Goal: Browse casually: Explore the website without a specific task or goal

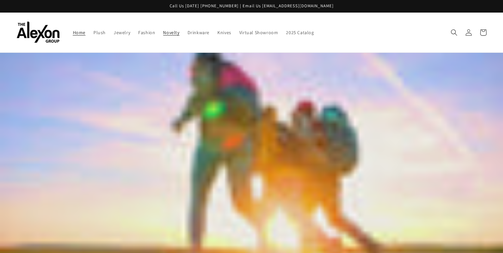
click at [179, 33] on span "Novelty" at bounding box center [171, 32] width 16 height 6
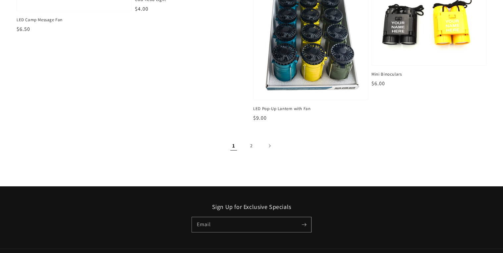
scroll to position [987, 0]
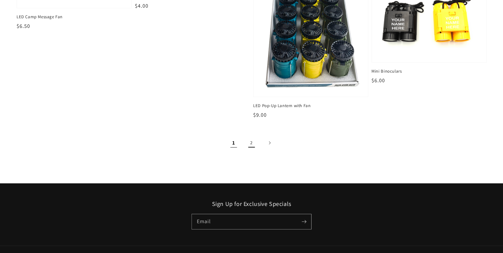
click at [253, 150] on link "2" at bounding box center [251, 142] width 15 height 15
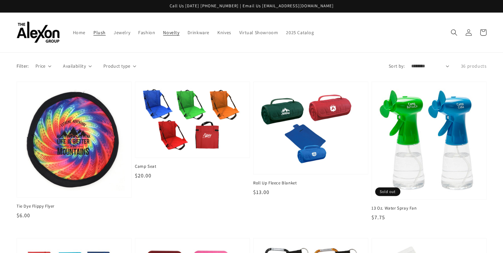
click at [98, 35] on span "Plush" at bounding box center [99, 32] width 12 height 6
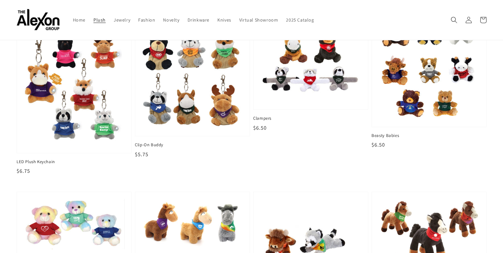
scroll to position [206, 0]
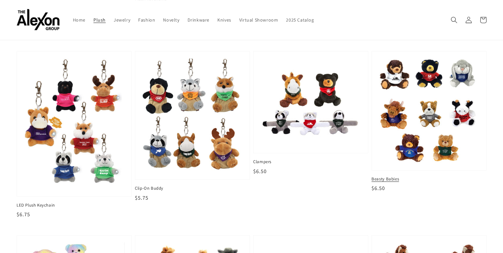
click at [382, 182] on span "Beasty Babies" at bounding box center [428, 179] width 115 height 6
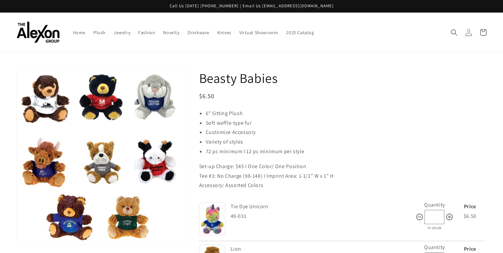
click at [465, 34] on icon at bounding box center [468, 32] width 7 height 7
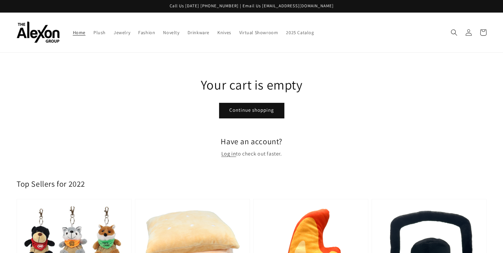
click at [69, 33] on link "Home" at bounding box center [79, 33] width 21 height 14
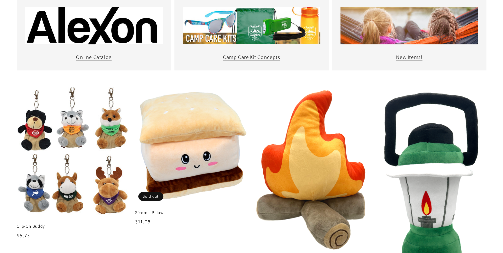
scroll to position [318, 0]
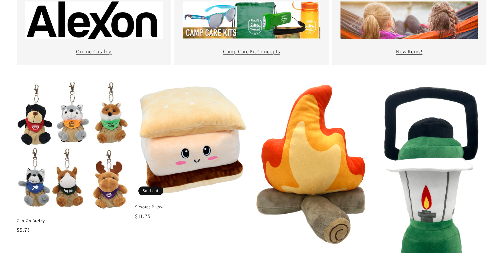
click at [396, 55] on link "New Items!" at bounding box center [409, 51] width 26 height 7
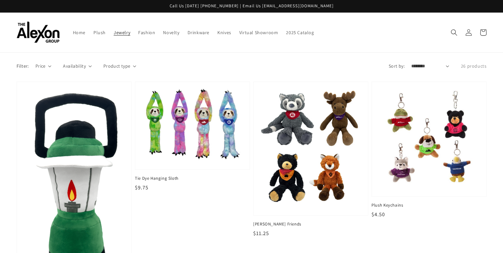
click at [125, 34] on span "Jewelry" at bounding box center [122, 32] width 17 height 6
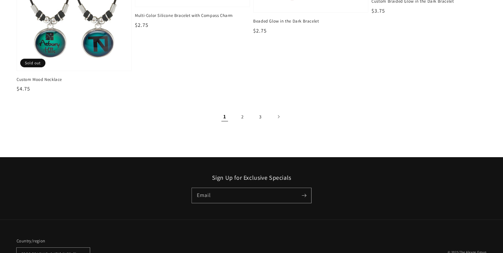
scroll to position [1111, 0]
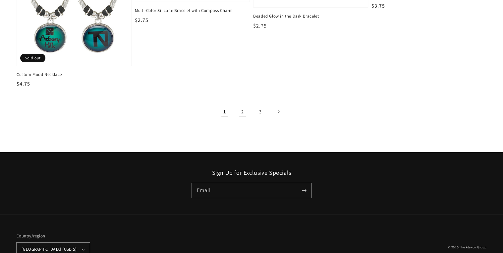
click at [243, 119] on link "2" at bounding box center [242, 111] width 15 height 15
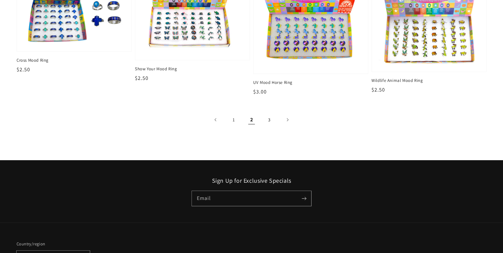
scroll to position [1211, 0]
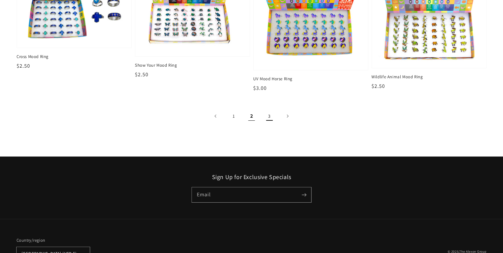
click at [275, 123] on link "3" at bounding box center [269, 116] width 15 height 15
